Goal: Use online tool/utility: Utilize a website feature to perform a specific function

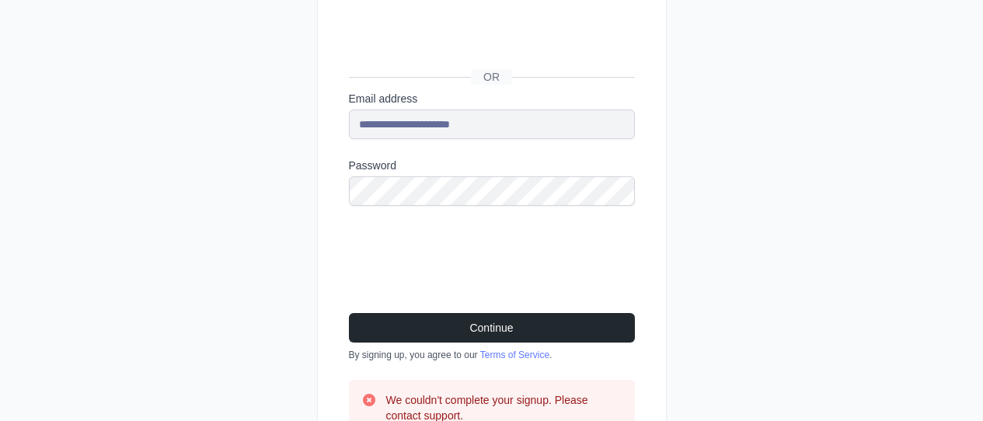
scroll to position [218, 0]
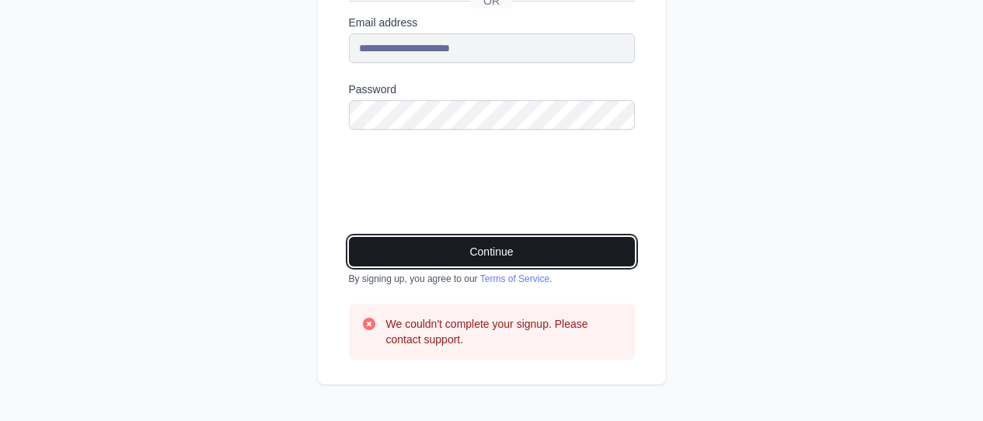
click at [507, 251] on button "Continue" at bounding box center [492, 252] width 286 height 30
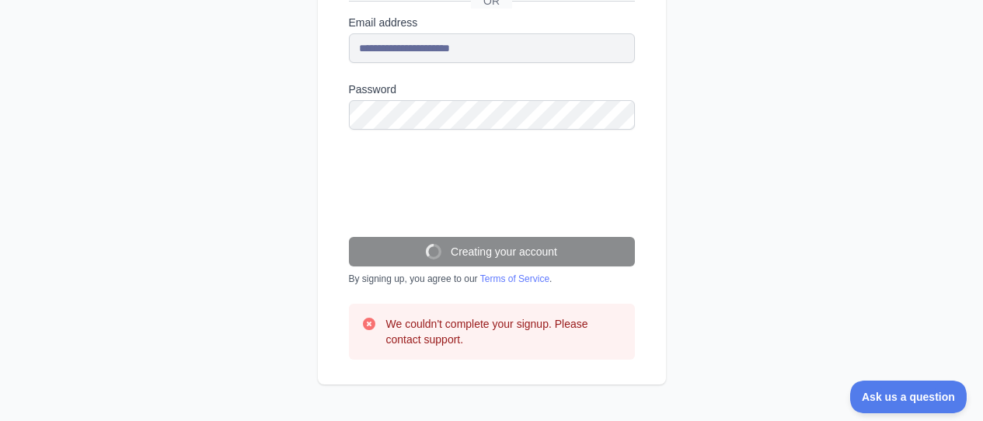
scroll to position [0, 0]
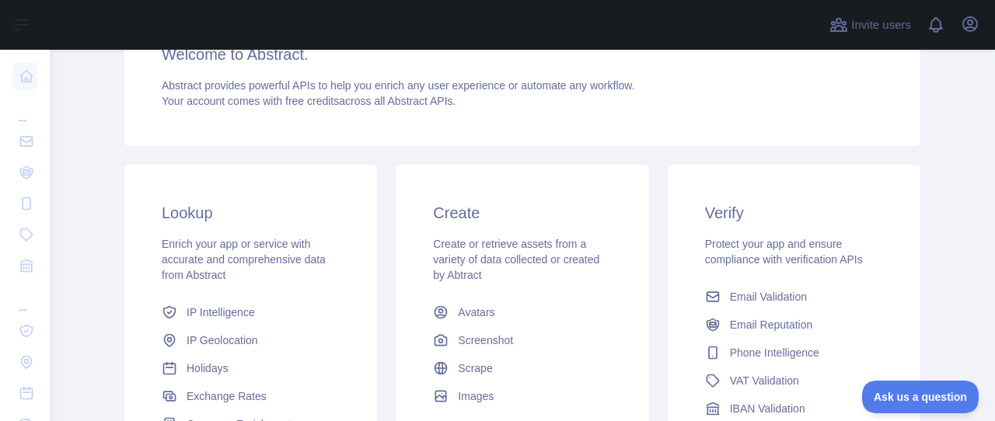
scroll to position [233, 0]
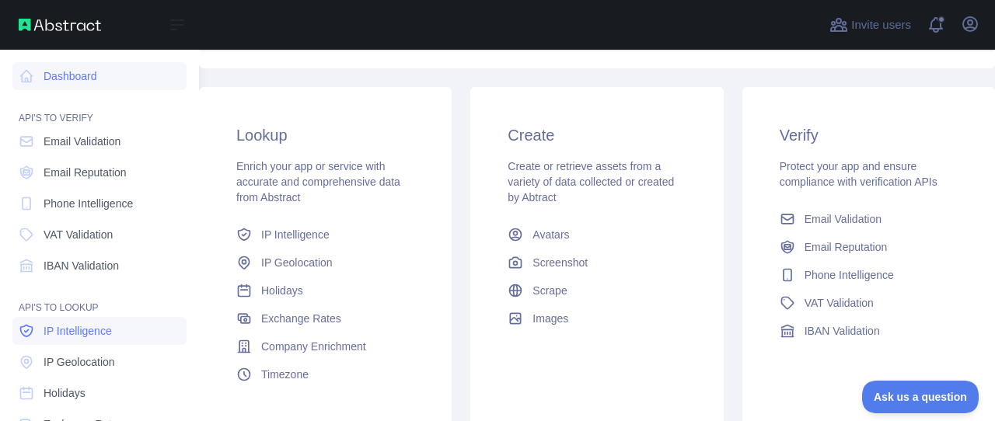
click at [85, 331] on span "IP Intelligence" at bounding box center [78, 331] width 68 height 16
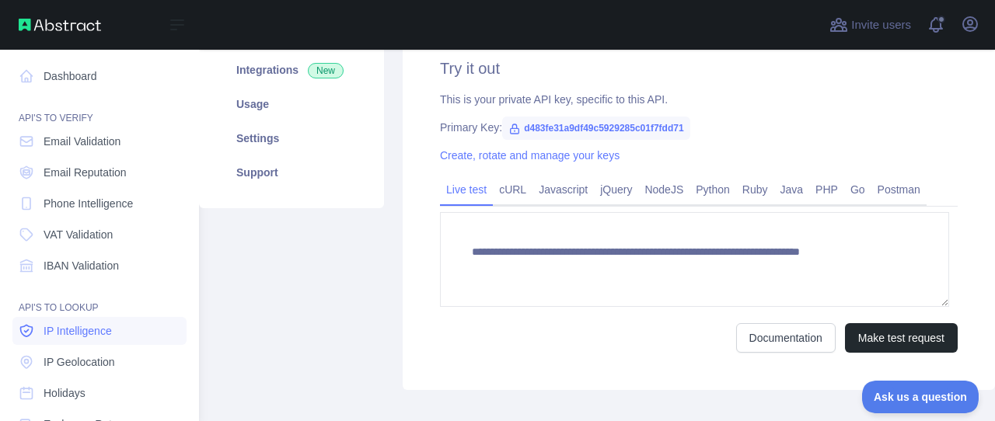
type textarea "**********"
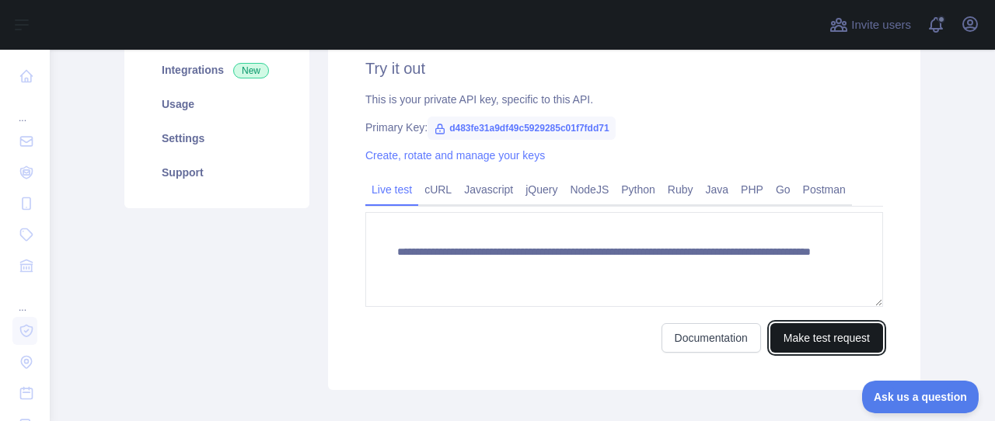
click at [818, 346] on button "Make test request" at bounding box center [826, 338] width 113 height 30
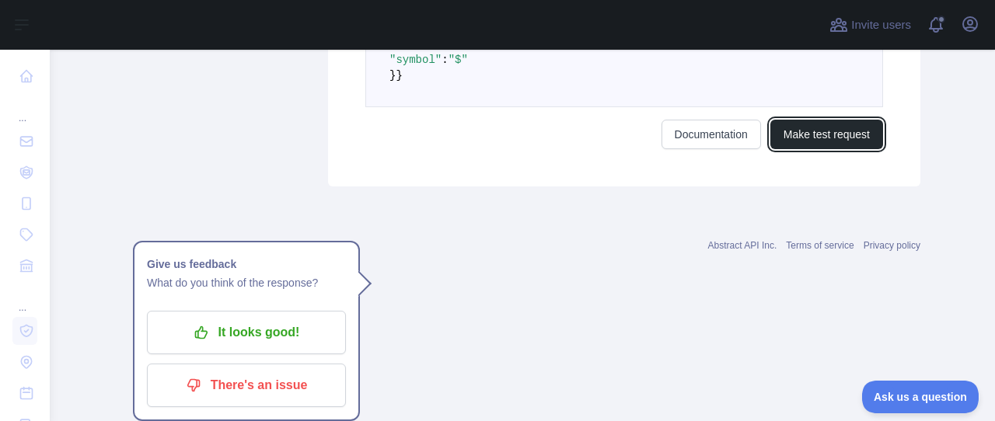
scroll to position [851, 0]
